Goal: Information Seeking & Learning: Find specific fact

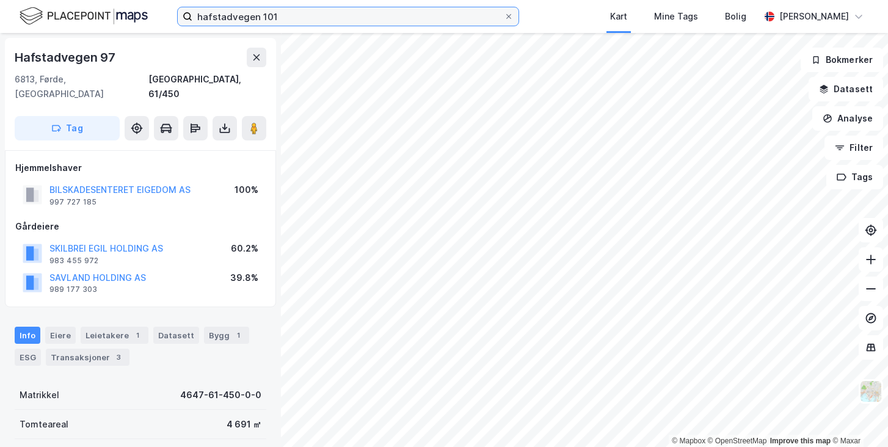
click at [271, 13] on input "hafstadvegen 101" at bounding box center [347, 16] width 311 height 18
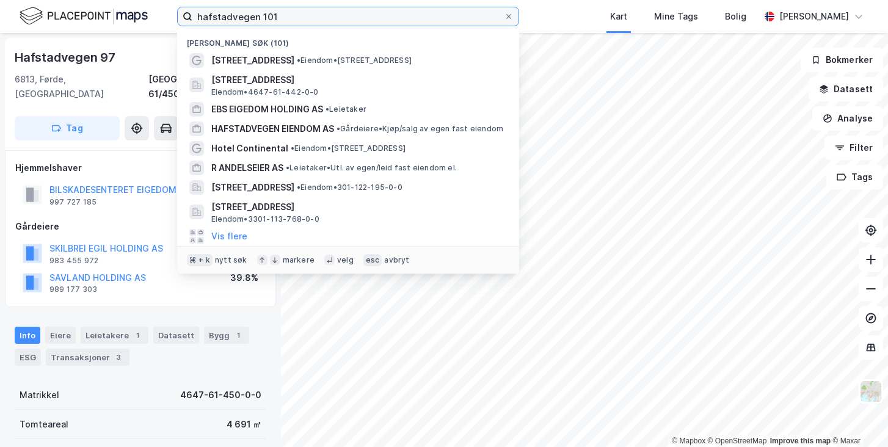
click at [271, 13] on input "hafstadvegen 101" at bounding box center [347, 16] width 311 height 18
paste input "Adresse: Osterøyvegen"
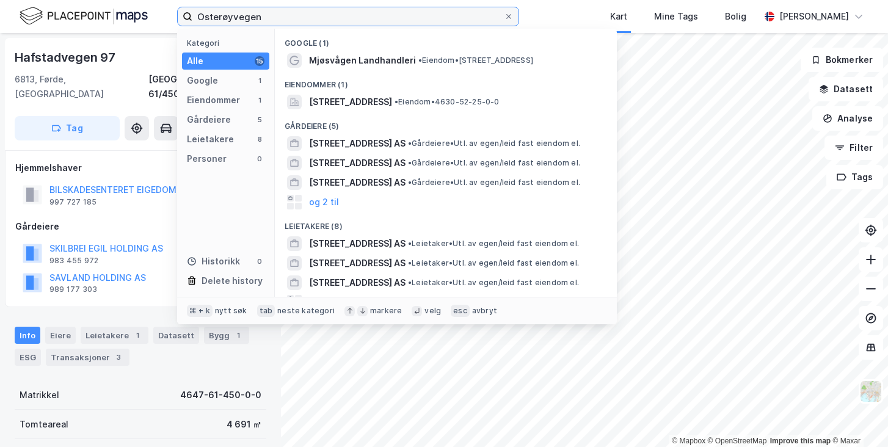
click at [285, 16] on input "Osterøyvegen" at bounding box center [347, 16] width 311 height 18
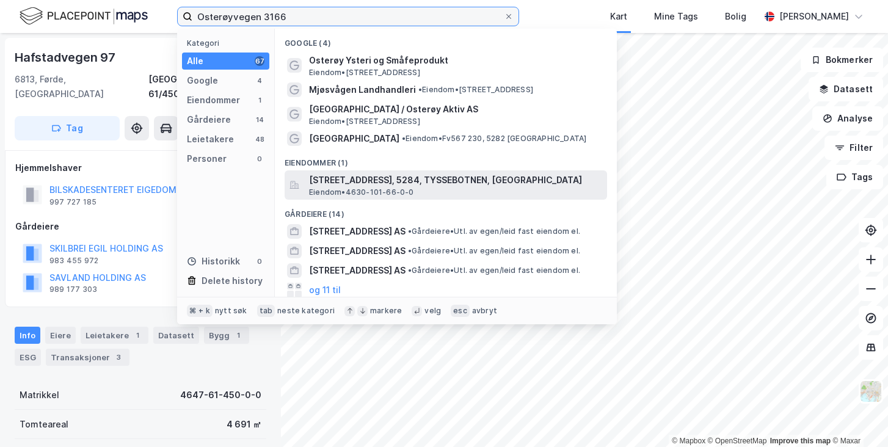
type input "Osterøyvegen 3166"
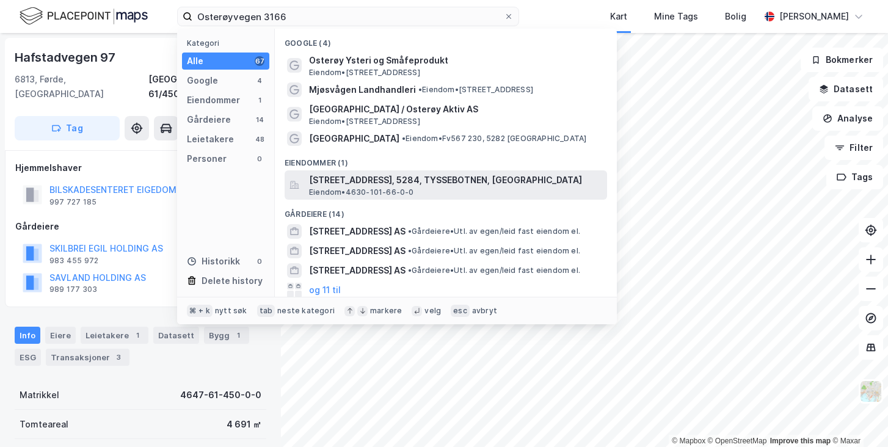
click at [356, 175] on span "[STREET_ADDRESS], 5284, TYSSEBOTNEN, [GEOGRAPHIC_DATA]" at bounding box center [455, 180] width 293 height 15
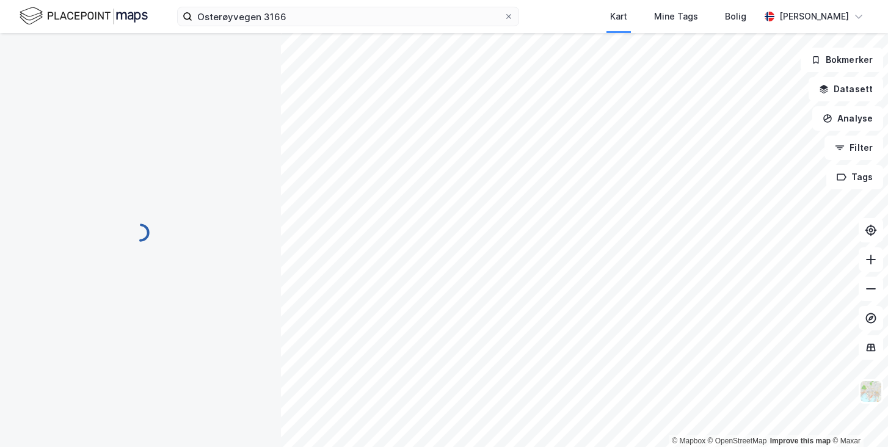
scroll to position [1, 0]
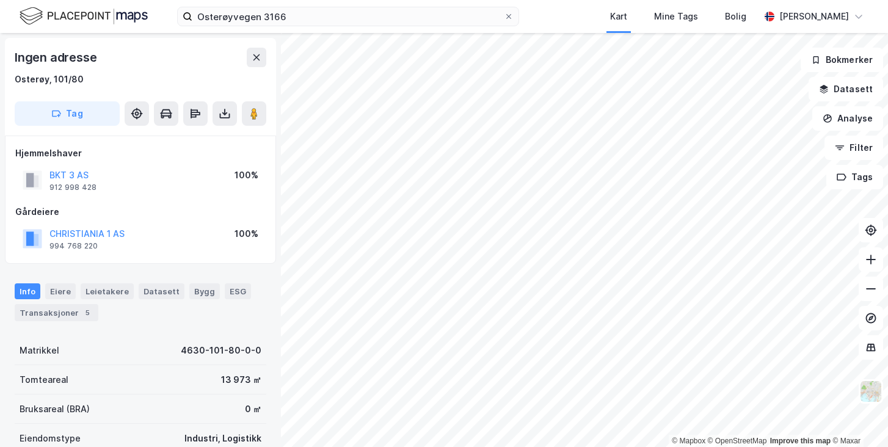
scroll to position [1, 0]
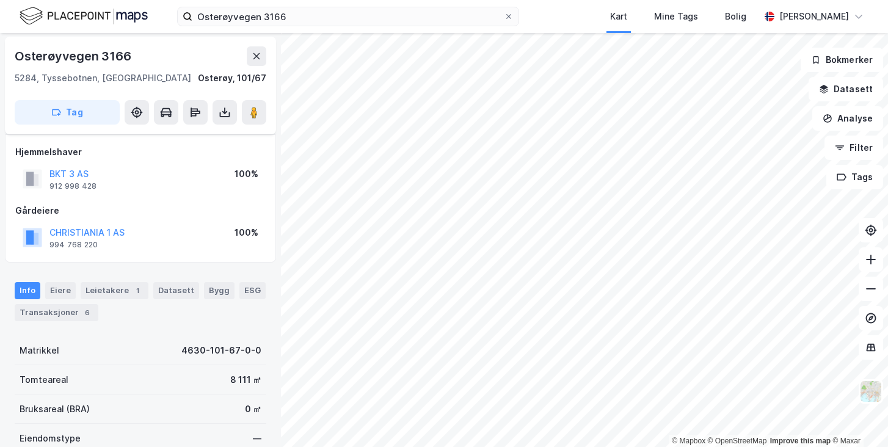
scroll to position [41, 0]
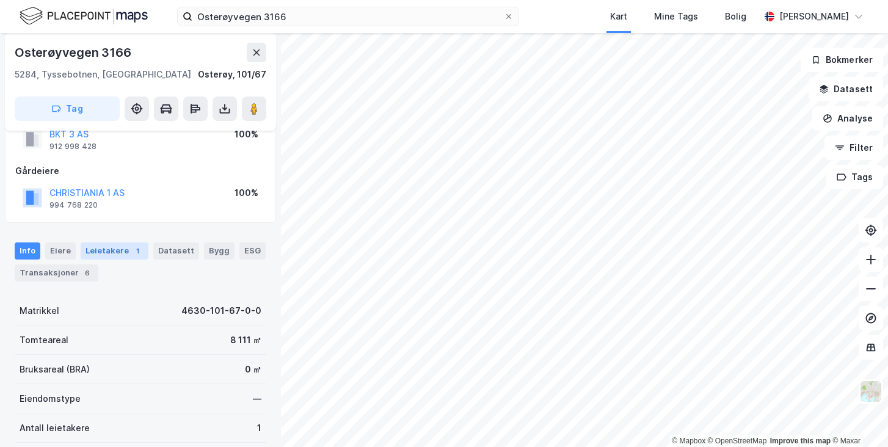
click at [104, 253] on div "Leietakere 1" at bounding box center [115, 250] width 68 height 17
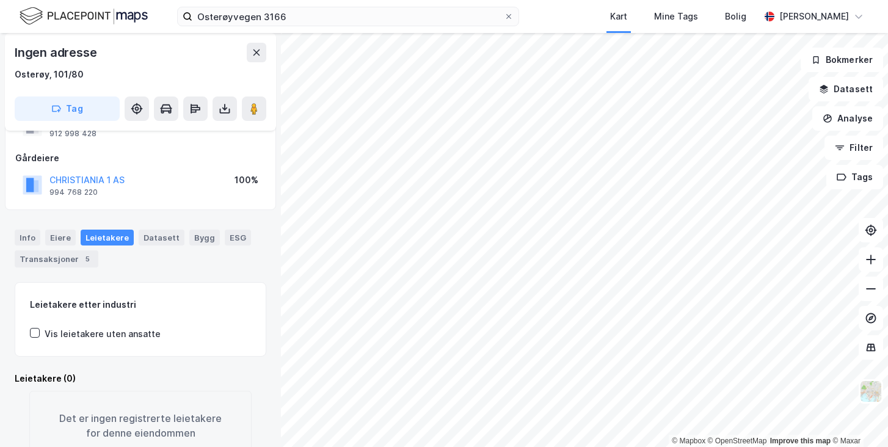
scroll to position [82, 0]
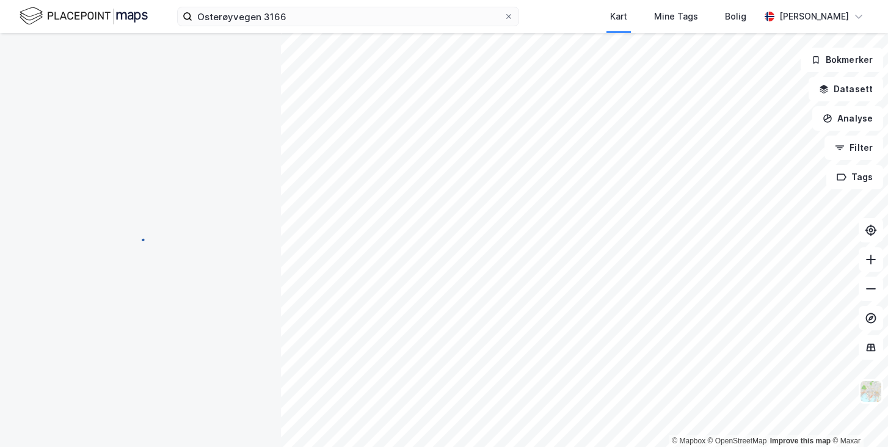
scroll to position [82, 0]
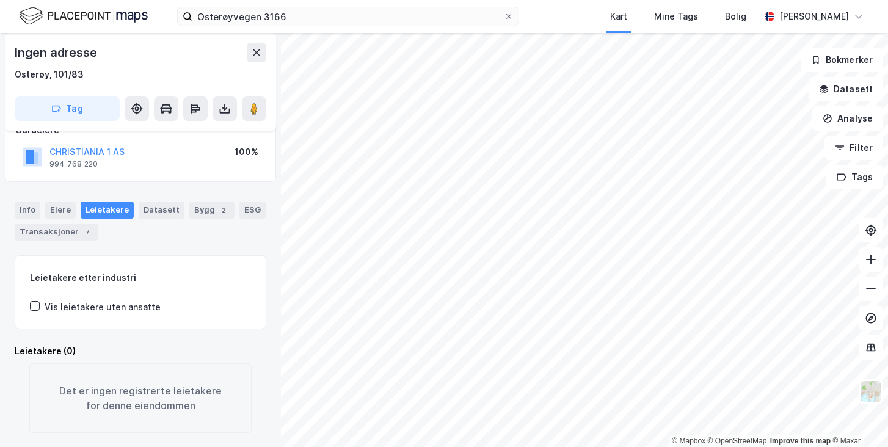
scroll to position [82, 0]
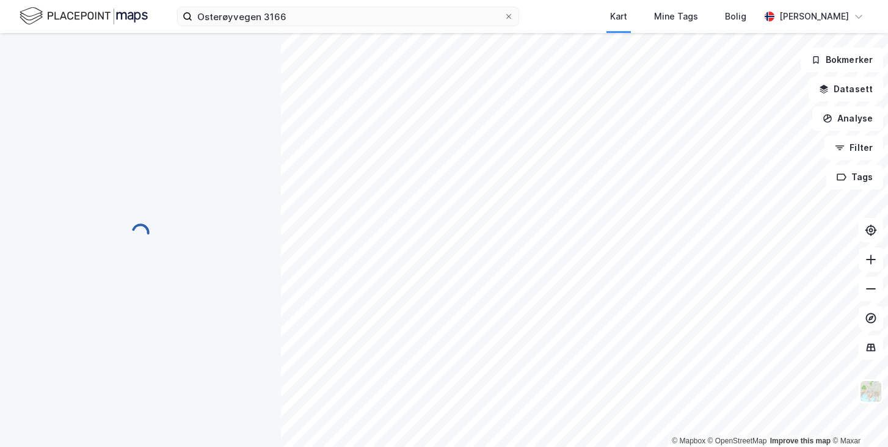
scroll to position [82, 0]
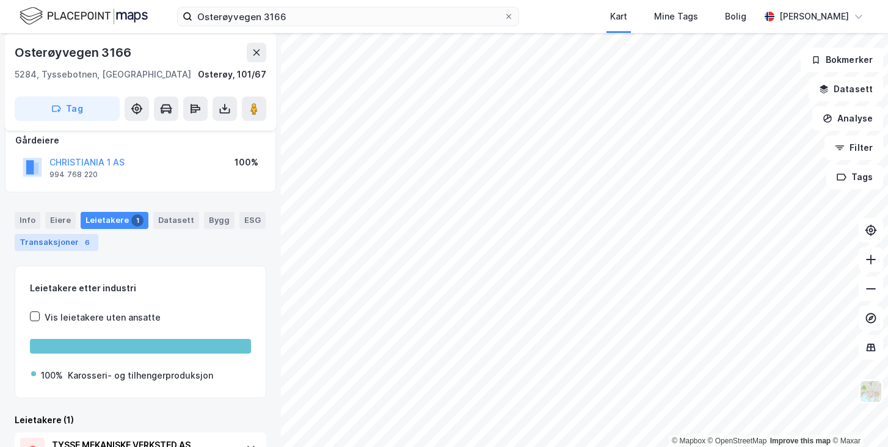
click at [58, 248] on div "Transaksjoner 6" at bounding box center [57, 242] width 84 height 17
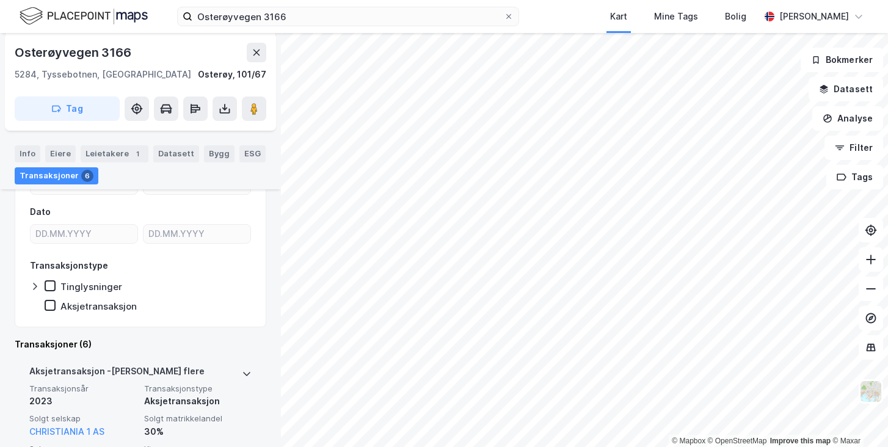
scroll to position [29, 0]
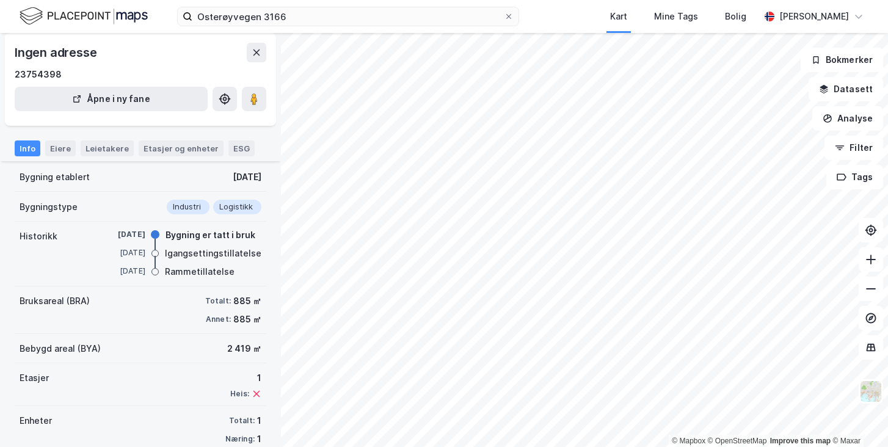
scroll to position [57, 0]
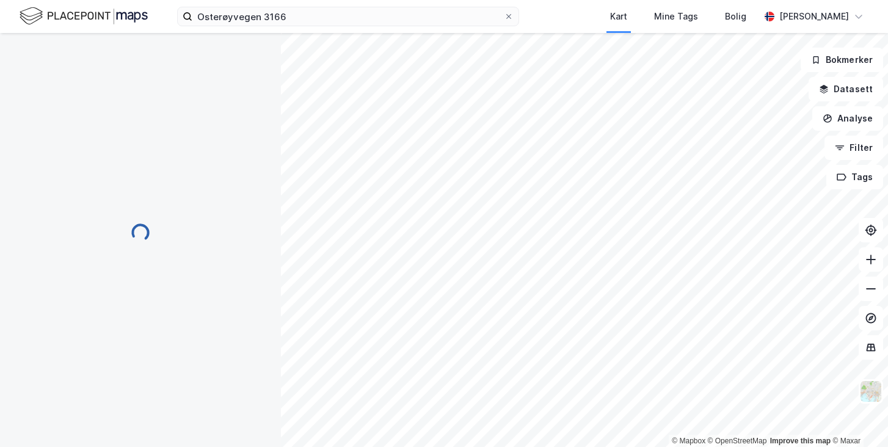
scroll to position [57, 0]
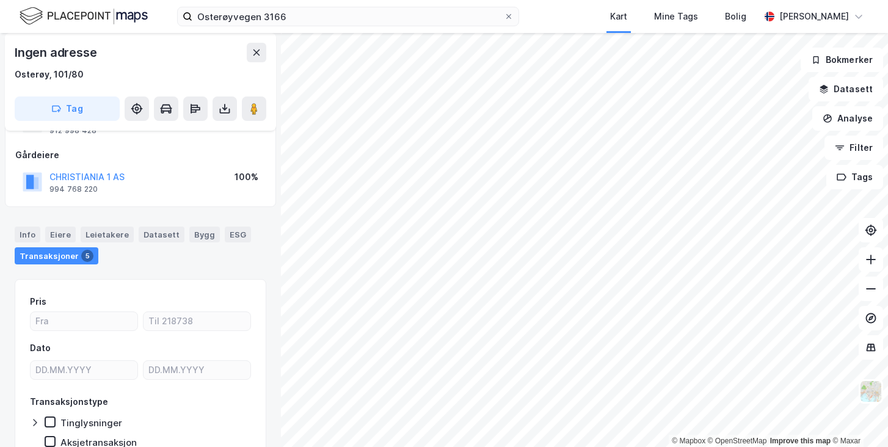
scroll to position [57, 0]
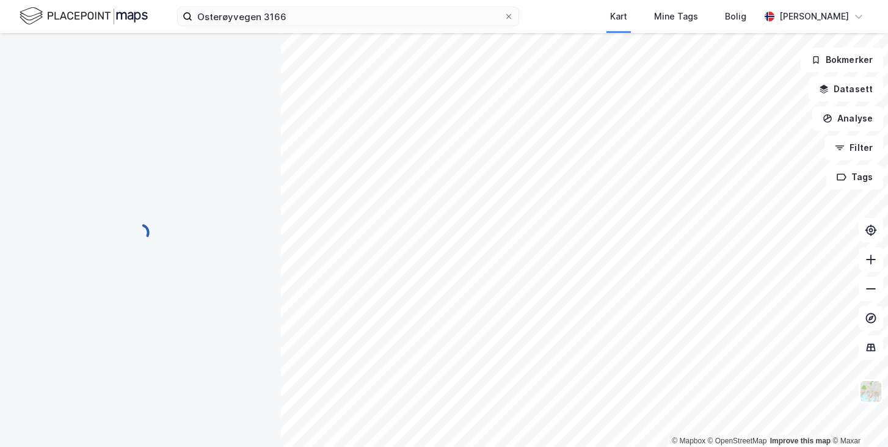
scroll to position [57, 0]
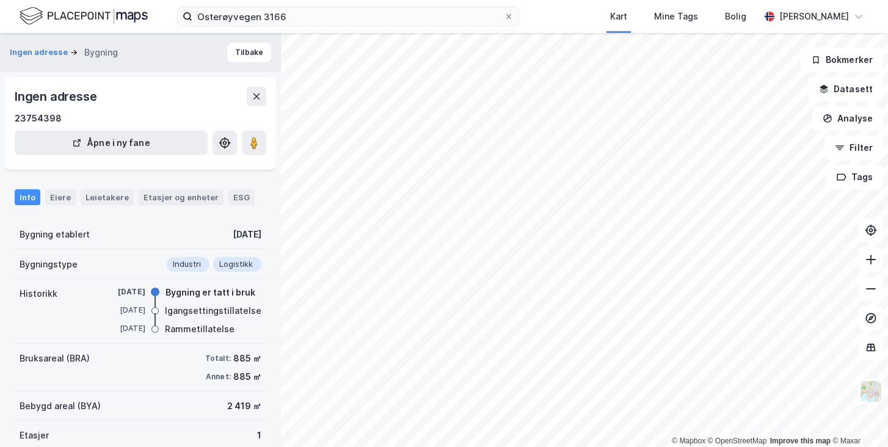
scroll to position [57, 0]
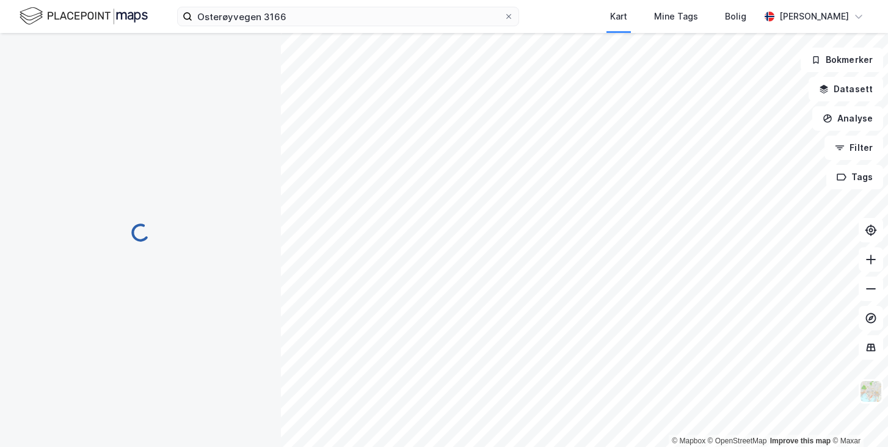
scroll to position [57, 0]
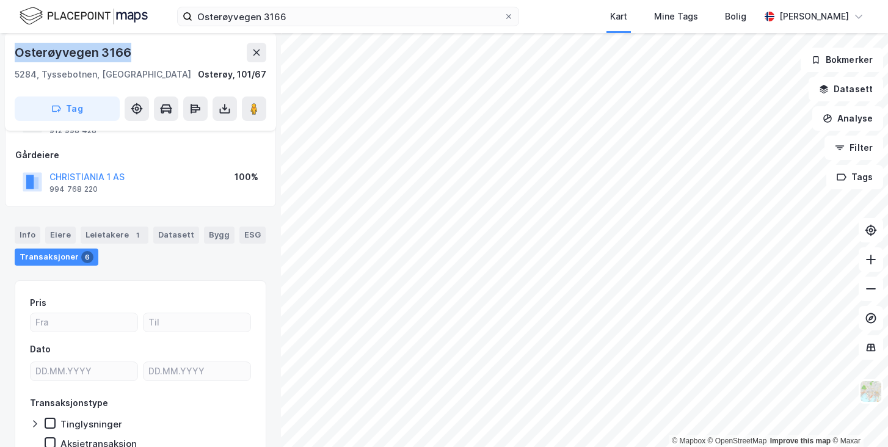
drag, startPoint x: 134, startPoint y: 48, endPoint x: 85, endPoint y: 38, distance: 50.4
click at [85, 38] on div "[STREET_ADDRESS]" at bounding box center [140, 82] width 271 height 98
copy div "Osterøyvegen 3166"
